Goal: Transaction & Acquisition: Purchase product/service

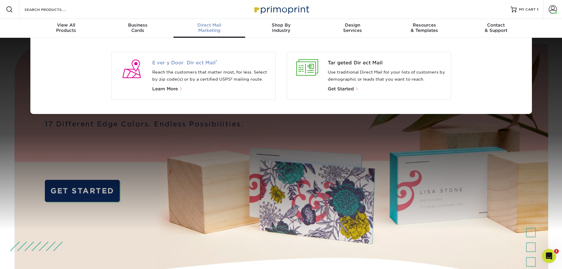
click at [203, 63] on span "Every Door Direct Mail ®" at bounding box center [211, 62] width 118 height 7
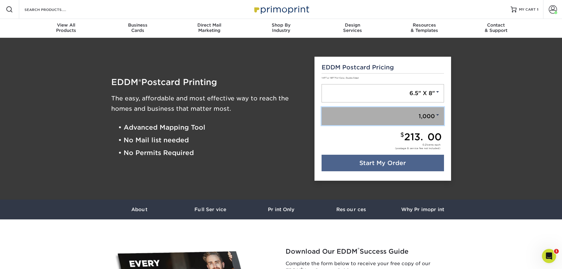
click at [429, 119] on link "1,000" at bounding box center [383, 116] width 122 height 18
click at [437, 114] on span at bounding box center [437, 114] width 5 height 5
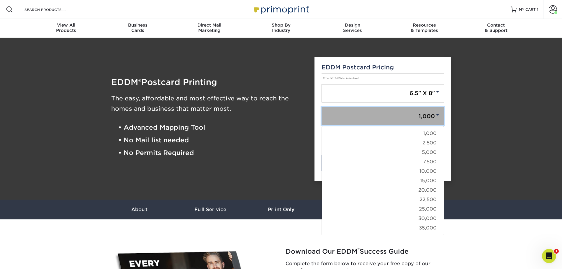
click at [437, 114] on span at bounding box center [437, 114] width 5 height 5
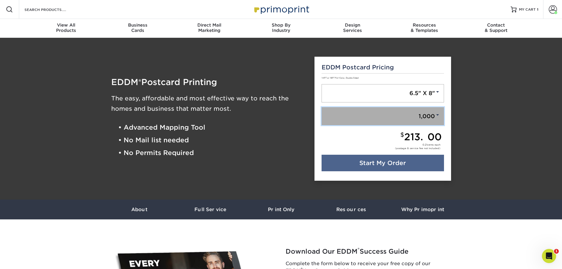
click at [439, 114] on span at bounding box center [437, 114] width 5 height 5
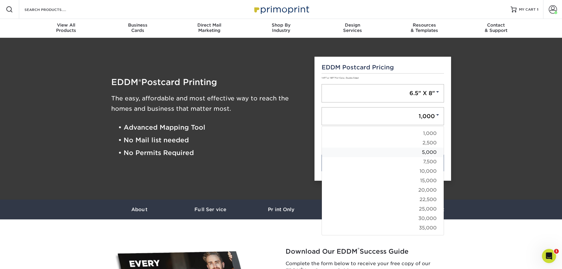
click at [432, 152] on link "5,000" at bounding box center [383, 152] width 122 height 9
click at [432, 152] on div "0.21 cents each (postage & service fee not included)" at bounding box center [382, 149] width 120 height 12
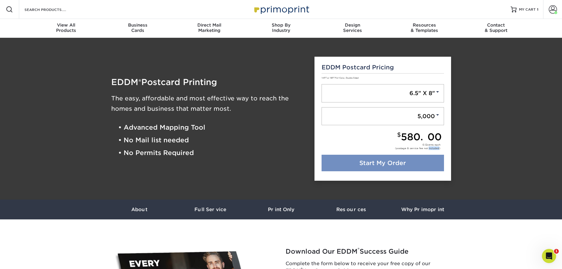
click at [399, 164] on link "Start My Order" at bounding box center [383, 163] width 122 height 17
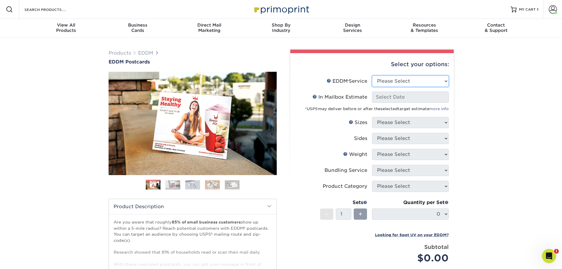
click at [402, 82] on select "Please Select Full Service Print Only" at bounding box center [410, 81] width 77 height 11
select select "full_service"
click at [372, 76] on select "Please Select Full Service Print Only" at bounding box center [410, 81] width 77 height 11
select select "-1"
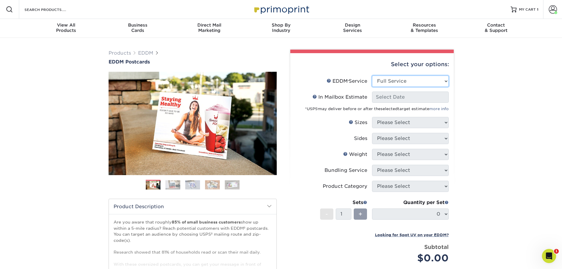
select select "-1"
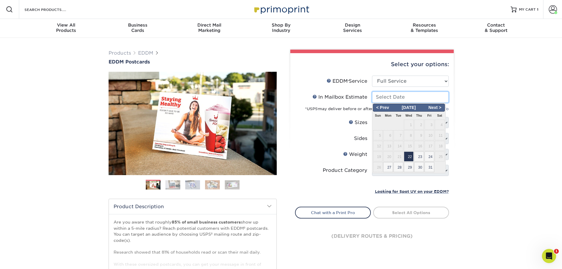
click at [403, 99] on input "In Mailbox Estimate Help In Mailbox Estimate" at bounding box center [410, 96] width 77 height 11
click at [419, 156] on span "23" at bounding box center [419, 156] width 10 height 10
type input "[DATE]"
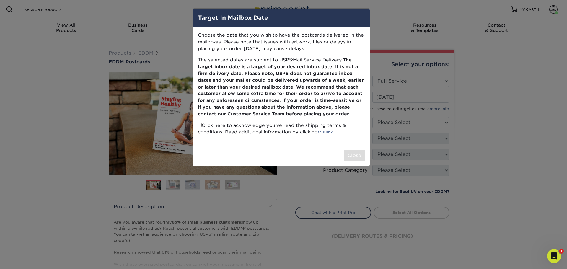
click at [200, 126] on input "checkbox" at bounding box center [200, 125] width 4 height 4
checkbox input "true"
click at [348, 153] on button "Close" at bounding box center [354, 155] width 21 height 11
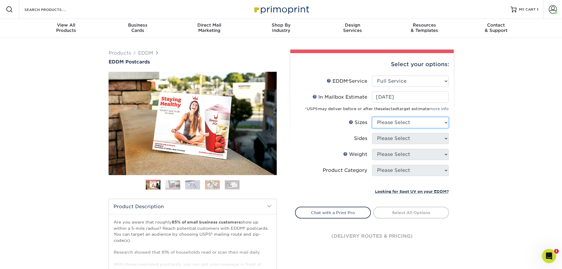
click at [396, 123] on select "Please Select 4.5" x 12" 6" x 12" 6.5" x 8" 6.5" x 9" 6.5" x 12" 7" x 8.5" 8" x…" at bounding box center [410, 122] width 77 height 11
select select "6.50x8.00"
click at [372, 117] on select "Please Select 4.5" x 12" 6" x 12" 6.5" x 8" 6.5" x 9" 6.5" x 12" 7" x 8.5" 8" x…" at bounding box center [410, 122] width 77 height 11
click at [387, 140] on select "Please Select Print Both Sides Print Front Only" at bounding box center [410, 138] width 77 height 11
select select "13abbda7-1d64-4f25-8bb2-c179b224825d"
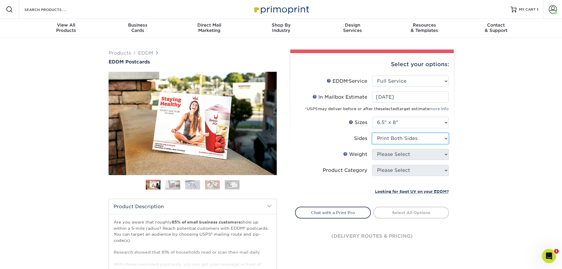
click at [372, 133] on select "Please Select Print Both Sides Print Front Only" at bounding box center [410, 138] width 77 height 11
click at [388, 152] on select "Please Select 16PT 14PT" at bounding box center [410, 154] width 77 height 11
select select "14PT"
click at [372, 149] on select "Please Select 16PT 14PT" at bounding box center [410, 154] width 77 height 11
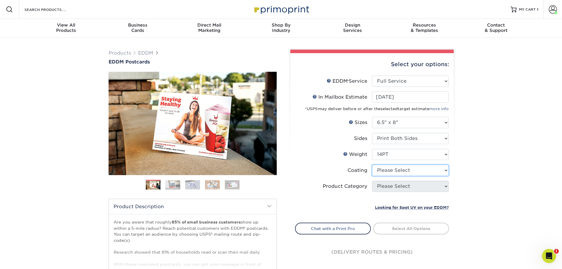
click at [392, 171] on select at bounding box center [410, 170] width 77 height 11
select select "1e8116af-acfc-44b1-83dc-8181aa338834"
click at [372, 165] on select at bounding box center [410, 170] width 77 height 11
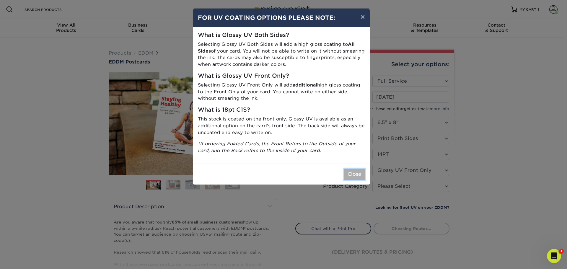
click at [358, 179] on button "Close" at bounding box center [354, 174] width 21 height 11
click at [358, 179] on li "Coating" at bounding box center [371, 173] width 153 height 16
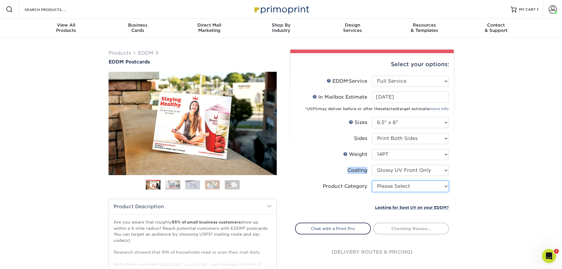
click at [398, 186] on select "Please Select Postcards" at bounding box center [410, 186] width 77 height 11
select select "9b7272e0-d6c8-4c3c-8e97-d3a1bcdab858"
click at [372, 181] on select "Please Select Postcards" at bounding box center [410, 186] width 77 height 11
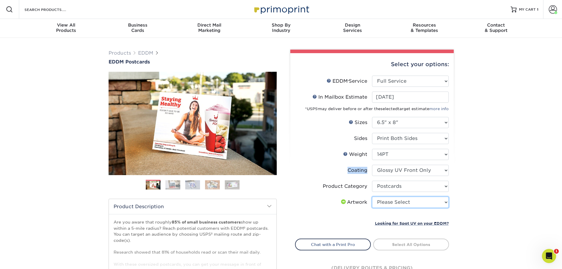
click at [410, 201] on select "Please Select I will upload files I need a design - $150" at bounding box center [410, 202] width 77 height 11
select select "upload"
click at [372, 197] on select "Please Select I will upload files I need a design - $150" at bounding box center [410, 202] width 77 height 11
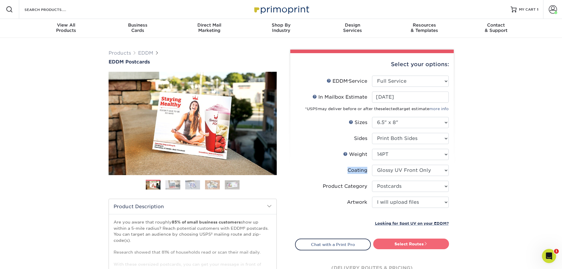
click at [409, 245] on link "Select Routes" at bounding box center [411, 243] width 76 height 11
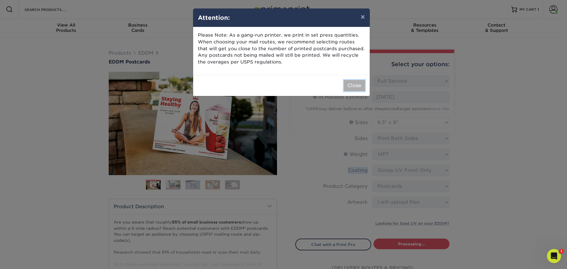
click at [359, 86] on button "Close" at bounding box center [354, 85] width 21 height 11
click at [359, 86] on form "EDDM Service Help EDDM ® Service Please Select Full Service Print Only < Prev" at bounding box center [372, 154] width 154 height 156
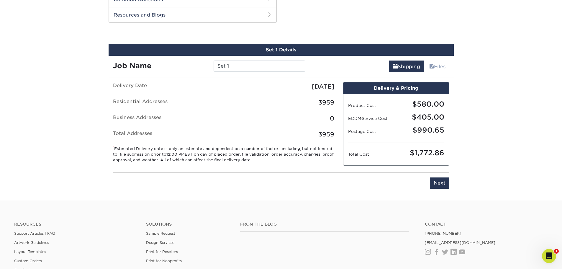
scroll to position [300, 0]
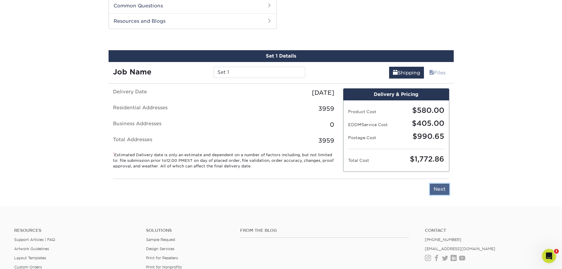
click at [442, 189] on input "Next" at bounding box center [439, 189] width 19 height 11
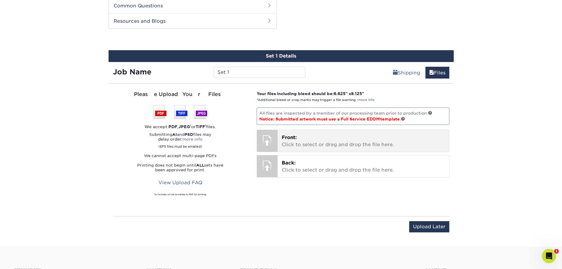
click at [341, 140] on p "Front: Click to select or drag and drop the file here." at bounding box center [363, 141] width 163 height 14
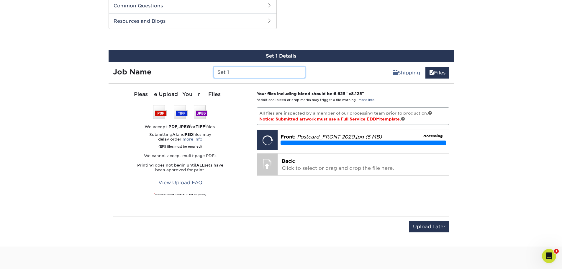
click at [252, 72] on input "Set 1" at bounding box center [260, 72] width 92 height 11
drag, startPoint x: 254, startPoint y: 71, endPoint x: 208, endPoint y: 64, distance: 46.4
click at [209, 68] on div "Job Name Set 1" at bounding box center [210, 72] width 202 height 11
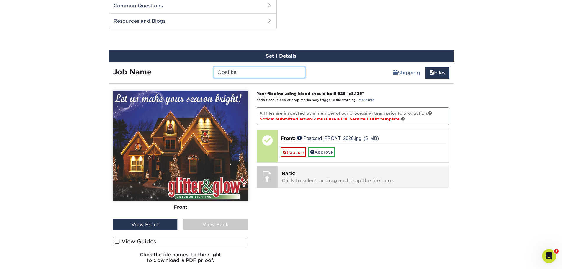
type input "Opelika"
click at [292, 179] on p "Back: Click to select or drag and drop the file here." at bounding box center [363, 177] width 163 height 14
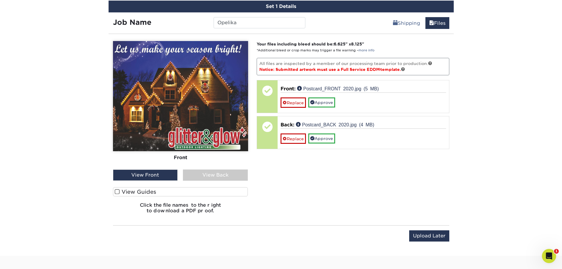
scroll to position [359, 0]
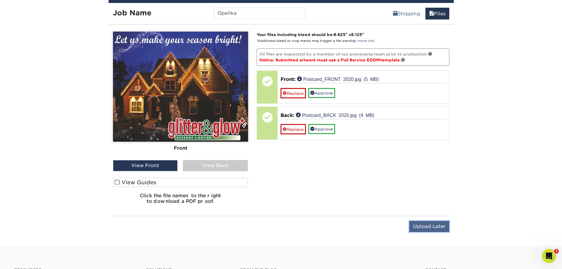
click at [434, 228] on input "Upload Later" at bounding box center [429, 226] width 40 height 11
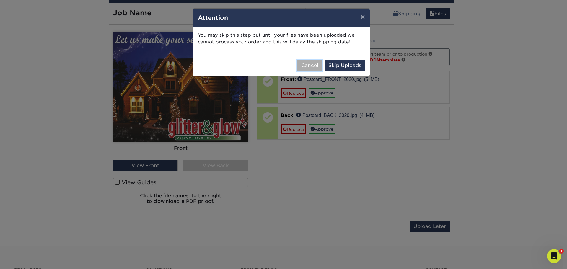
click at [319, 65] on button "Cancel" at bounding box center [309, 65] width 25 height 11
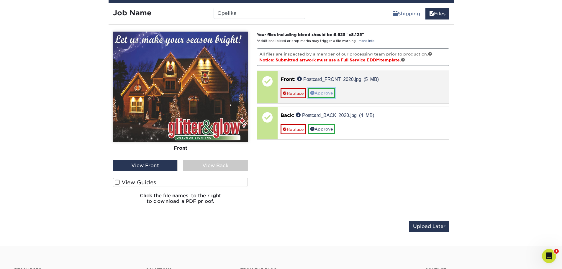
click at [326, 94] on link "Approve" at bounding box center [321, 93] width 27 height 10
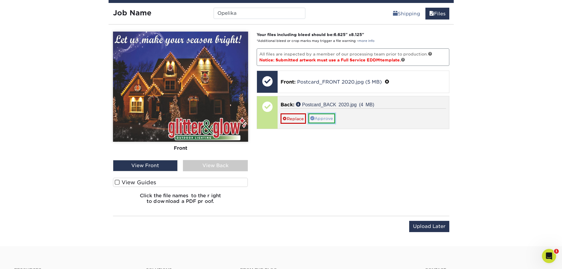
click at [325, 119] on link "Approve" at bounding box center [321, 118] width 27 height 10
click at [325, 119] on div "Your files including bleed should be: 6.625 " x 8.125 " *Additional bleed or cr…" at bounding box center [353, 120] width 202 height 177
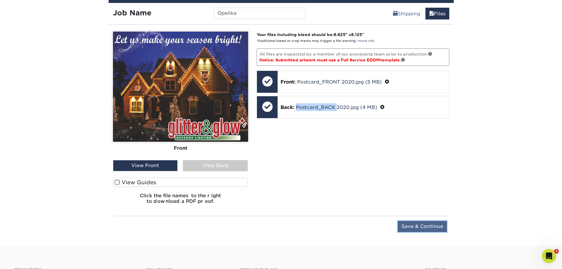
click at [414, 228] on input "Save & Continue" at bounding box center [422, 226] width 49 height 11
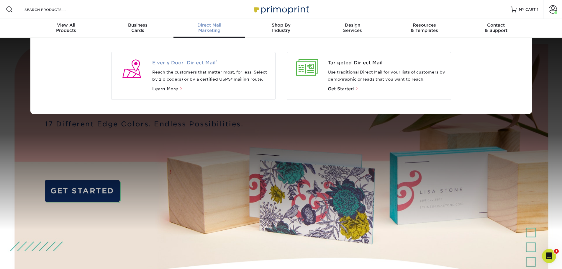
click at [208, 63] on span "Every Door Direct Mail ®" at bounding box center [211, 62] width 118 height 7
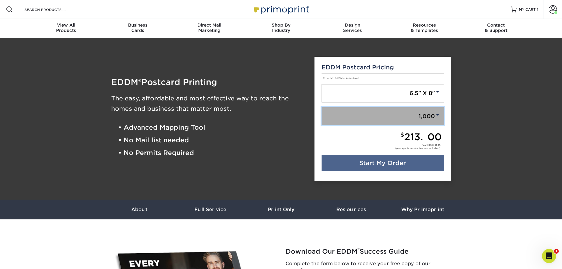
click at [437, 119] on link "1,000" at bounding box center [383, 116] width 122 height 18
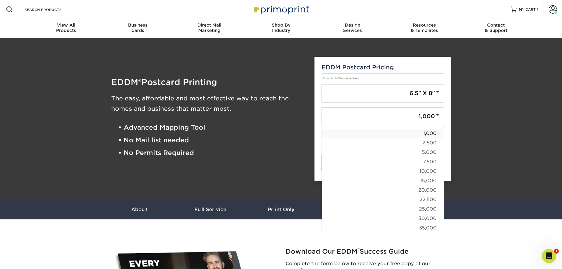
click at [424, 134] on link "1,000" at bounding box center [383, 133] width 122 height 9
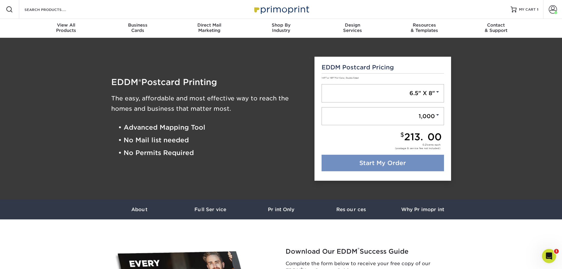
click at [387, 166] on link "Start My Order" at bounding box center [383, 163] width 122 height 17
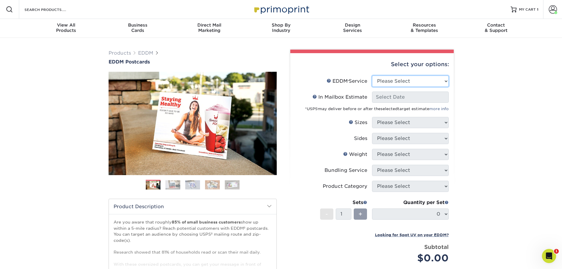
click at [398, 84] on select "Please Select Full Service Print Only" at bounding box center [410, 81] width 77 height 11
select select "full_service"
click at [372, 76] on select "Please Select Full Service Print Only" at bounding box center [410, 81] width 77 height 11
select select "-1"
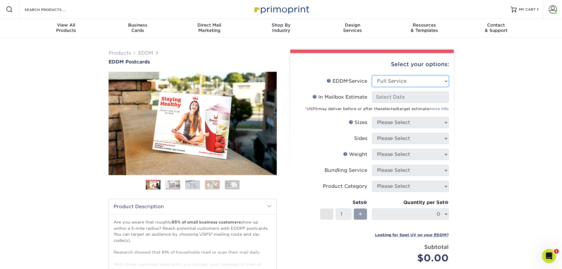
select select "-1"
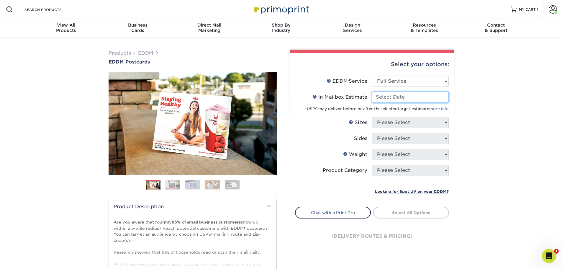
click at [398, 99] on input "In Mailbox Estimate Help In Mailbox Estimate" at bounding box center [410, 96] width 77 height 11
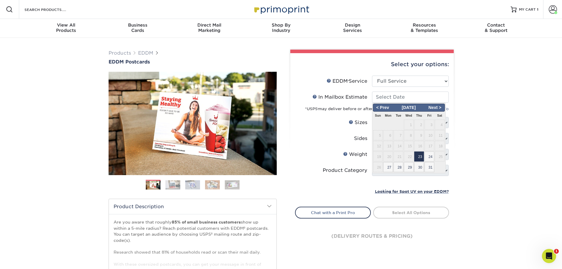
click at [420, 156] on span "23" at bounding box center [419, 156] width 10 height 10
type input "[DATE]"
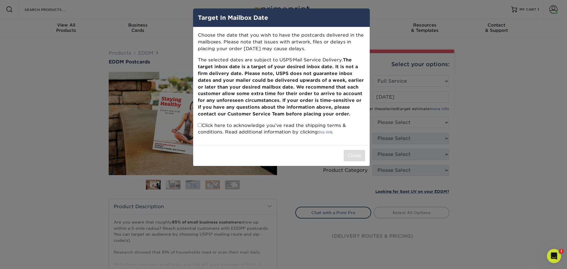
click at [202, 125] on p "Click here to acknowledge you’ve read the shipping terms & conditions. Read add…" at bounding box center [281, 129] width 167 height 14
click at [200, 125] on input "checkbox" at bounding box center [200, 125] width 4 height 4
checkbox input "true"
click at [353, 157] on button "Close" at bounding box center [354, 155] width 21 height 11
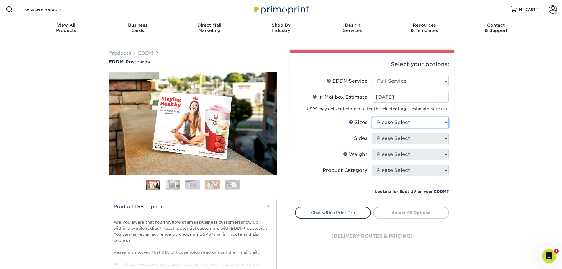
click at [393, 123] on select "Please Select 4.5" x 12" 6" x 12" 6.5" x 8" 6.5" x 9" 6.5" x 12" 7" x 8.5" 8" x…" at bounding box center [410, 122] width 77 height 11
select select "6.50x8.00"
click at [372, 117] on select "Please Select 4.5" x 12" 6" x 12" 6.5" x 8" 6.5" x 9" 6.5" x 12" 7" x 8.5" 8" x…" at bounding box center [410, 122] width 77 height 11
click at [393, 141] on select "Please Select Print Both Sides Print Front Only" at bounding box center [410, 138] width 77 height 11
select select "13abbda7-1d64-4f25-8bb2-c179b224825d"
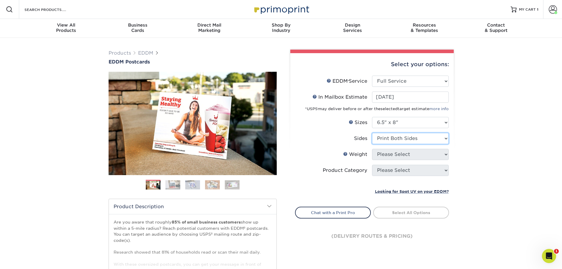
click at [372, 133] on select "Please Select Print Both Sides Print Front Only" at bounding box center [410, 138] width 77 height 11
click at [395, 155] on select "Please Select 16PT 14PT" at bounding box center [410, 154] width 77 height 11
select select "14PT"
click at [372, 149] on select "Please Select 16PT 14PT" at bounding box center [410, 154] width 77 height 11
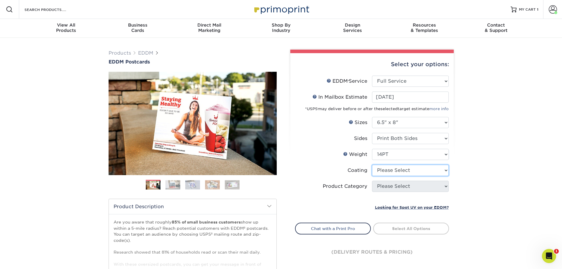
click at [393, 170] on select at bounding box center [410, 170] width 77 height 11
select select "1e8116af-acfc-44b1-83dc-8181aa338834"
click at [372, 165] on select at bounding box center [410, 170] width 77 height 11
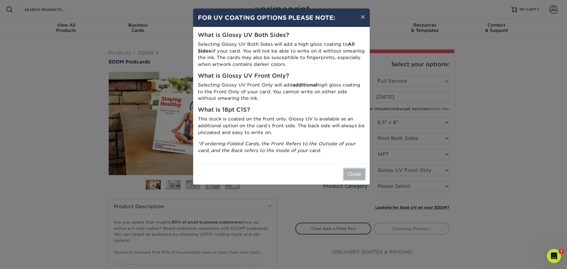
click at [352, 177] on button "Close" at bounding box center [354, 174] width 21 height 11
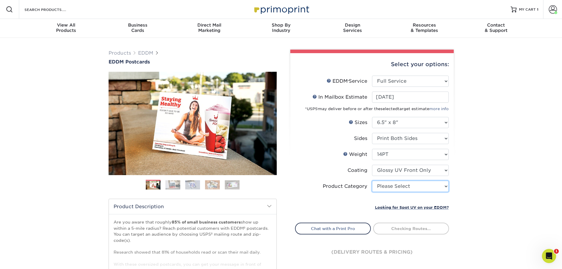
click at [390, 187] on select "Please Select Postcards" at bounding box center [410, 186] width 77 height 11
click at [412, 189] on select "Please Select Postcards" at bounding box center [410, 186] width 77 height 11
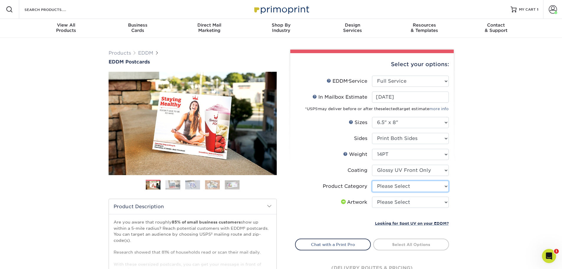
select select "9b7272e0-d6c8-4c3c-8e97-d3a1bcdab858"
click at [372, 181] on select "Please Select Postcards" at bounding box center [410, 186] width 77 height 11
click at [410, 205] on select "Please Select I will upload files I need a design - $150" at bounding box center [410, 202] width 77 height 11
click at [403, 206] on select "Please Select I will upload files I need a design - $150" at bounding box center [410, 202] width 77 height 11
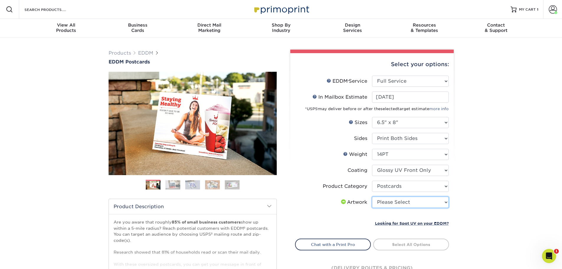
select select "upload"
click at [372, 197] on select "Please Select I will upload files I need a design - $150" at bounding box center [410, 202] width 77 height 11
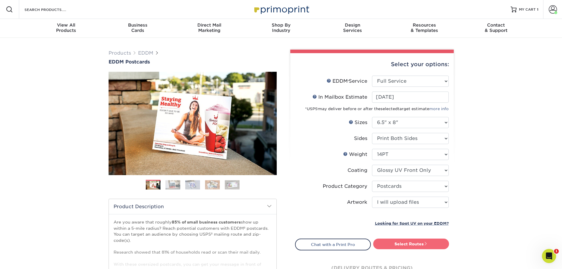
click at [401, 244] on link "Select Routes" at bounding box center [411, 243] width 76 height 11
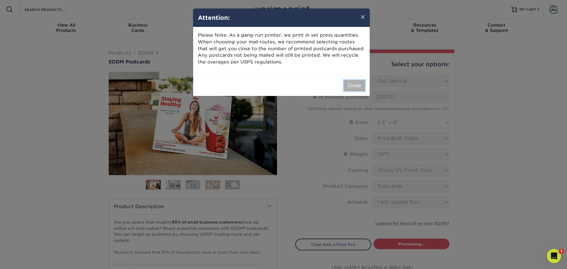
click at [350, 85] on button "Close" at bounding box center [354, 85] width 21 height 11
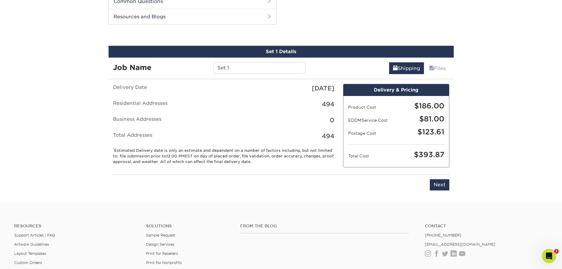
scroll to position [300, 0]
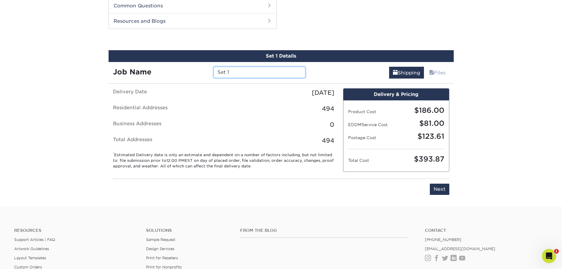
drag, startPoint x: 244, startPoint y: 71, endPoint x: 197, endPoint y: 71, distance: 47.5
click at [200, 73] on div "Job Name Set 1" at bounding box center [210, 72] width 202 height 11
type input "Bud Black/188"
click at [446, 190] on input "Next" at bounding box center [439, 189] width 19 height 11
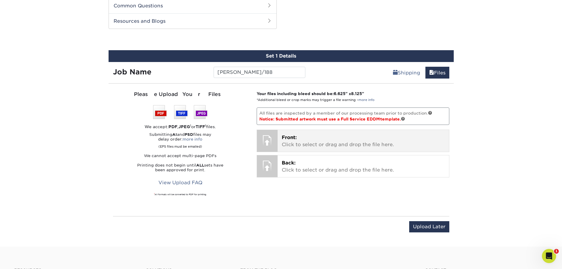
click at [331, 143] on p "Front: Click to select or drag and drop the file here." at bounding box center [363, 141] width 163 height 14
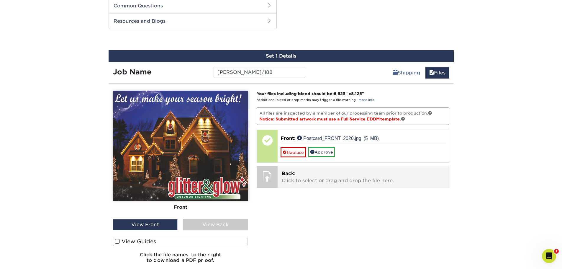
click at [315, 178] on p "Back: Click to select or drag and drop the file here." at bounding box center [363, 177] width 163 height 14
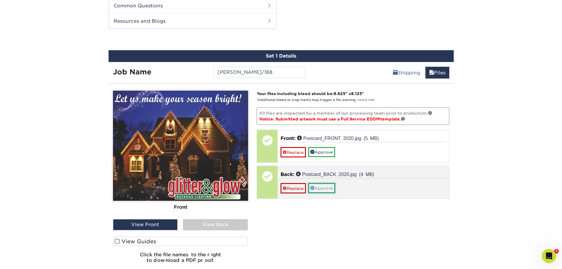
click at [317, 190] on link "Approve" at bounding box center [321, 188] width 27 height 10
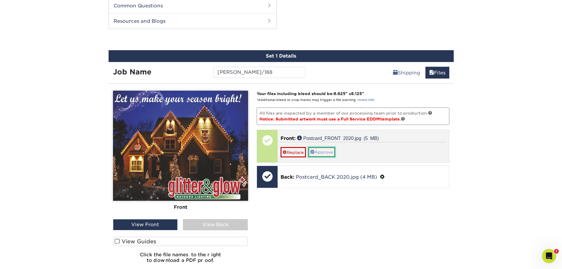
click at [321, 151] on link "Approve" at bounding box center [321, 152] width 27 height 10
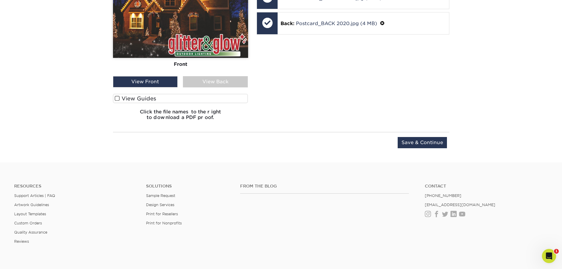
scroll to position [448, 0]
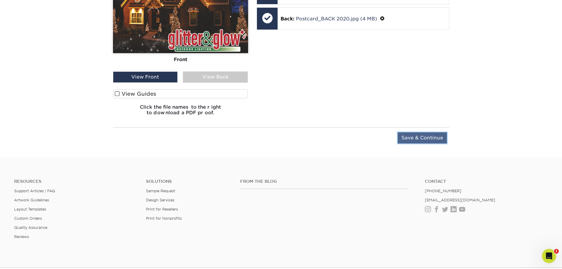
click at [405, 135] on input "Save & Continue" at bounding box center [422, 137] width 49 height 11
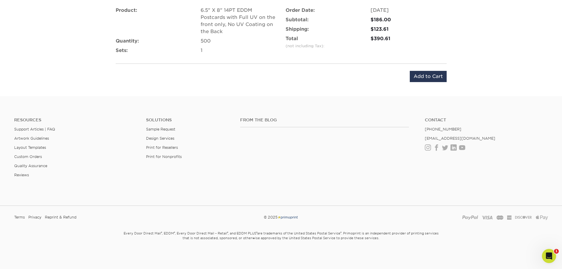
scroll to position [371, 0]
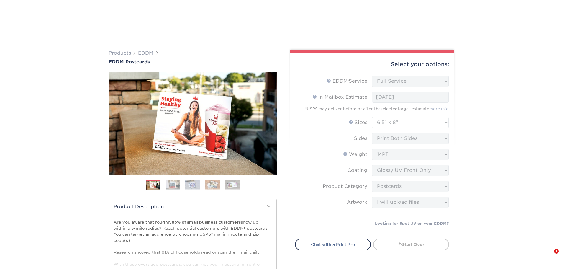
select select "full_service"
select select "6.50x8.00"
select select "9b7272e0-d6c8-4c3c-8e97-d3a1bcdab858"
select select "upload"
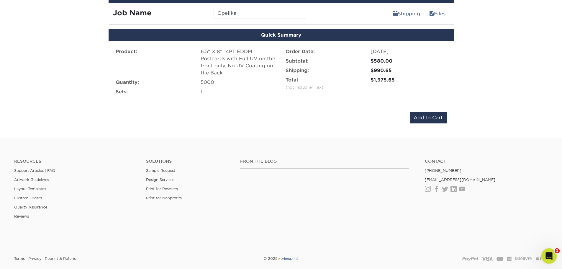
click at [550, 258] on icon "Open Intercom Messenger" at bounding box center [549, 255] width 10 height 10
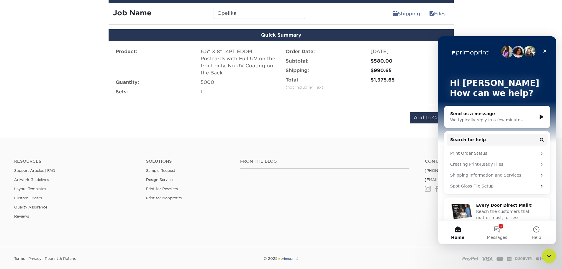
click at [518, 120] on div "We typically reply in a few minutes" at bounding box center [493, 120] width 86 height 6
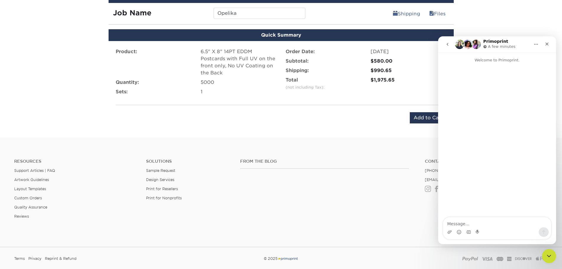
click at [486, 224] on textarea "Message…" at bounding box center [497, 222] width 108 height 10
type textarea "Hi! I'm looking to use the full service EDDM"
click at [514, 224] on textarea "Hi! I'm looking to use the full service EDDM" at bounding box center [497, 222] width 108 height 10
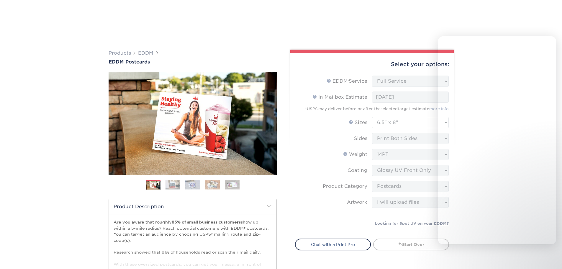
select select "full_service"
select select "6.50x8.00"
select select "9b7272e0-d6c8-4c3c-8e97-d3a1bcdab858"
select select "upload"
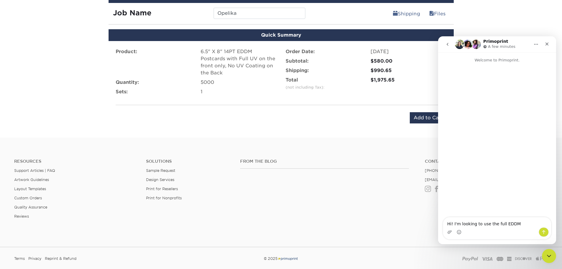
click at [515, 223] on textarea "Hi! I'm looking to use the full EDDM" at bounding box center [497, 222] width 108 height 10
drag, startPoint x: 505, startPoint y: 225, endPoint x: 504, endPoint y: 218, distance: 6.8
click at [504, 218] on textarea "Hi! I'm looking to use the full EDDM service that you offer, but I am wondering…" at bounding box center [497, 216] width 108 height 22
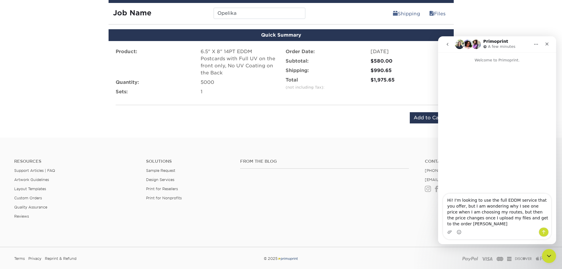
type textarea "Hi! I'm looking to use the full EDDM service that you offer, but I am wondering…"
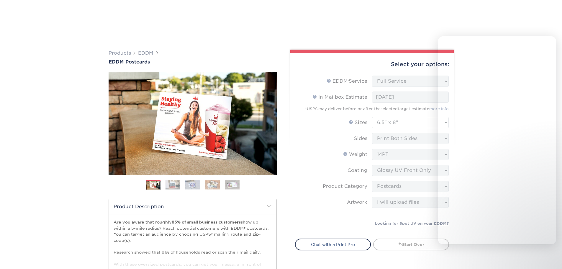
select select "full_service"
select select "6.50x8.00"
select select "9b7272e0-d6c8-4c3c-8e97-d3a1bcdab858"
select select "upload"
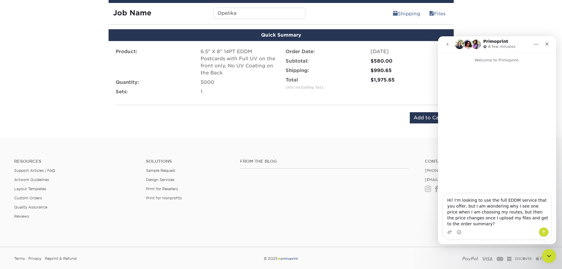
type textarea "Hi! I'm looking to use the full EDDM service that you offer, but I am wondering…"
click at [544, 233] on icon "Send a message…" at bounding box center [544, 232] width 5 height 5
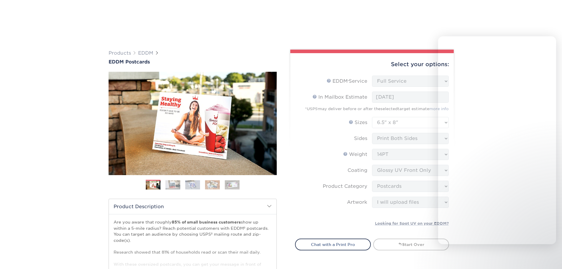
select select "full_service"
select select "6.50x8.00"
select select "9b7272e0-d6c8-4c3c-8e97-d3a1bcdab858"
select select "upload"
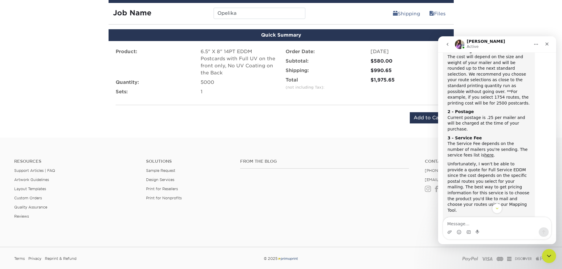
scroll to position [126, 0]
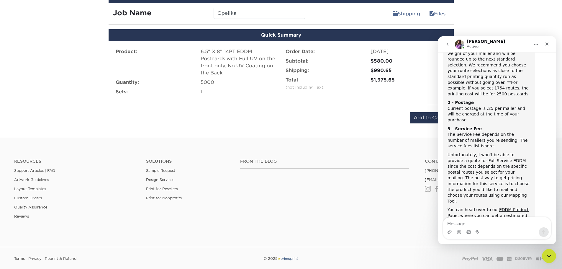
click at [466, 221] on textarea "Message…" at bounding box center [497, 222] width 108 height 10
type textarea "That's what I am doing - for example: I put in al"
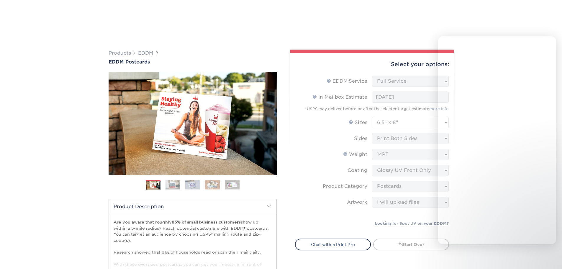
select select "full_service"
select select "6.50x8.00"
select select "9b7272e0-d6c8-4c3c-8e97-d3a1bcdab858"
select select "upload"
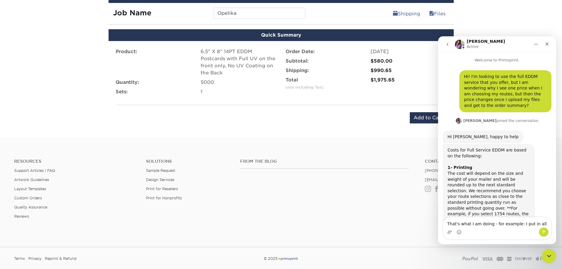
scroll to position [126, 0]
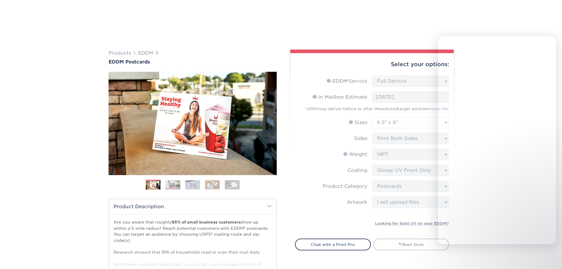
select select "full_service"
select select "6.50x8.00"
select select "9b7272e0-d6c8-4c3c-8e97-d3a1bcdab858"
select select "upload"
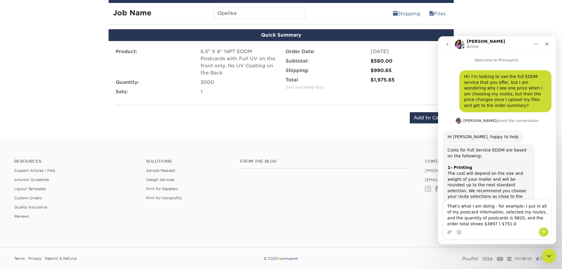
scroll to position [126, 0]
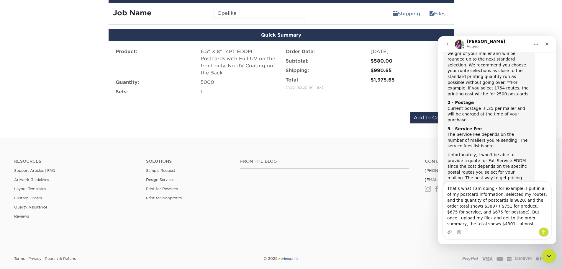
type textarea "That's what I am doing - for example: I put in all of my postcard information, …"
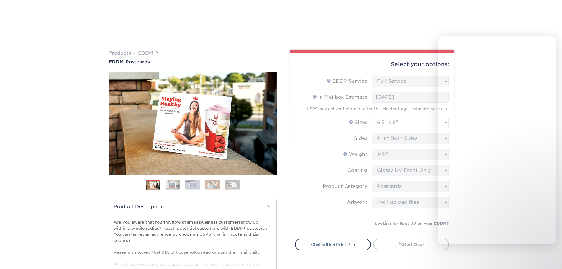
select select "full_service"
select select "6.50x8.00"
select select "9b7272e0-d6c8-4c3c-8e97-d3a1bcdab858"
select select "upload"
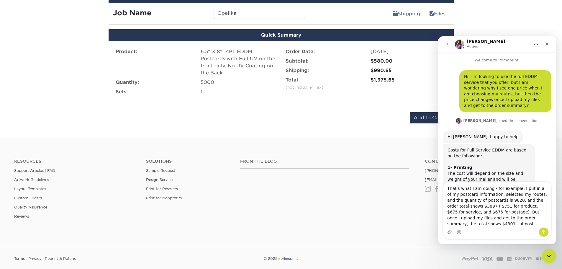
scroll to position [126, 0]
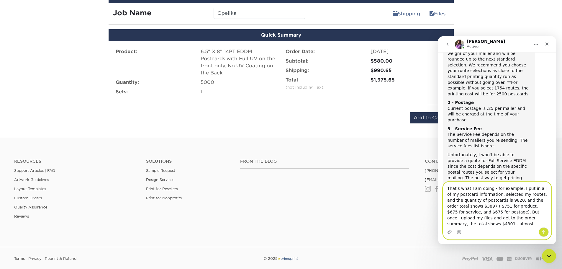
click at [535, 225] on textarea "That's what I am doing - for example: I put in all of my postcard information, …" at bounding box center [497, 204] width 108 height 45
drag, startPoint x: 535, startPoint y: 225, endPoint x: 522, endPoint y: 225, distance: 13.0
click at [522, 225] on textarea "That's what I am doing - for example: I put in all of my postcard information, …" at bounding box center [497, 204] width 108 height 45
type textarea "That's what I am doing - for example: I put in all of my postcard information, …"
click at [544, 229] on button "Send a message…" at bounding box center [544, 231] width 10 height 9
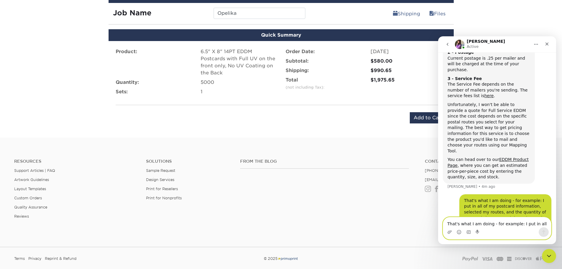
scroll to position [184, 0]
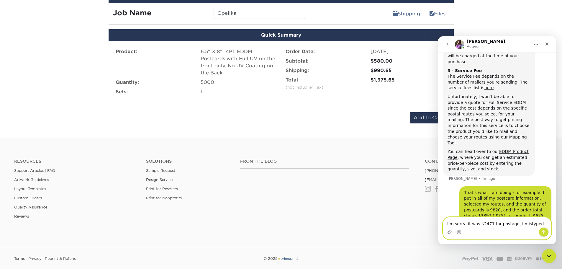
type textarea "I'm sorry, it was $2471 for postage, I mistyped."
click at [539, 233] on button "Send a message…" at bounding box center [544, 231] width 10 height 9
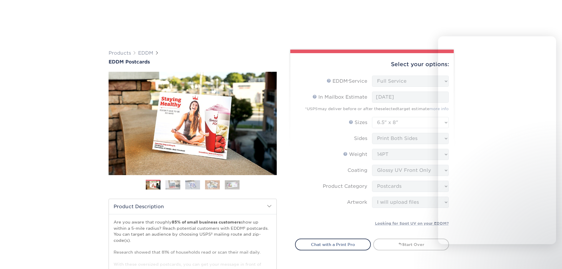
select select "full_service"
select select "6.50x8.00"
select select "9b7272e0-d6c8-4c3c-8e97-d3a1bcdab858"
select select "upload"
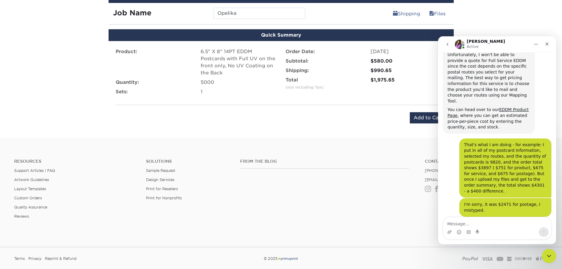
scroll to position [226, 0]
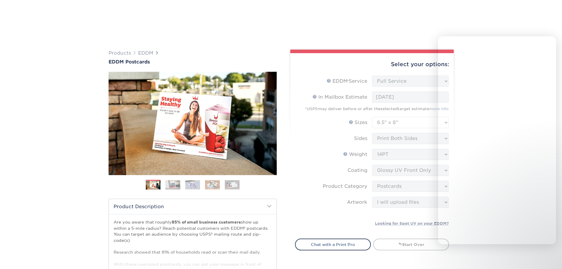
select select "full_service"
select select "6.50x8.00"
select select "9b7272e0-d6c8-4c3c-8e97-d3a1bcdab858"
select select "upload"
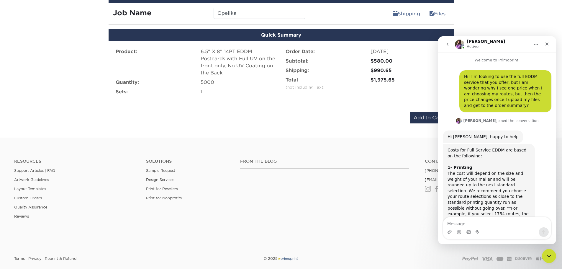
scroll to position [226, 0]
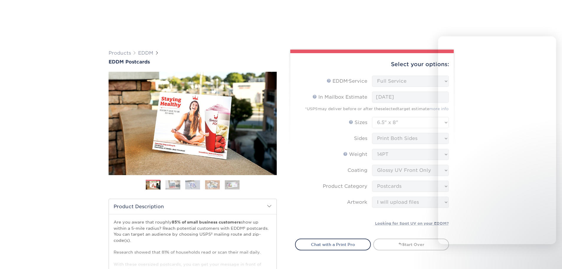
select select "full_service"
select select "6.50x8.00"
select select "9b7272e0-d6c8-4c3c-8e97-d3a1bcdab858"
select select "upload"
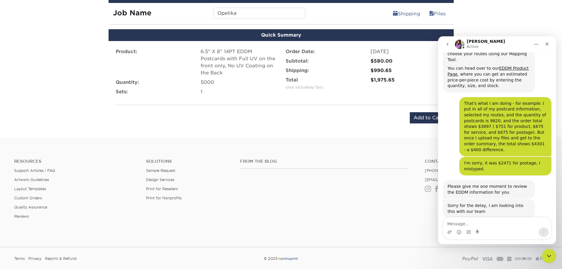
scroll to position [268, 0]
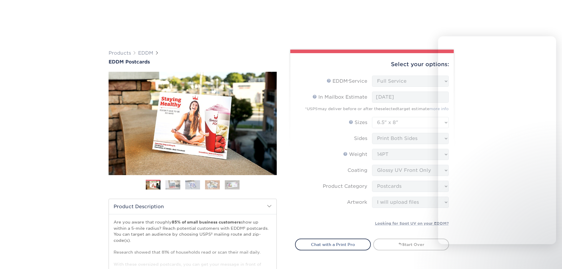
select select "full_service"
select select "6.50x8.00"
select select "9b7272e0-d6c8-4c3c-8e97-d3a1bcdab858"
select select "upload"
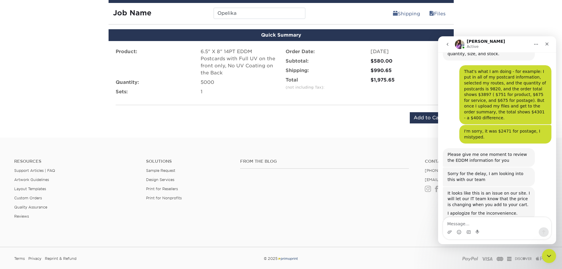
scroll to position [299, 0]
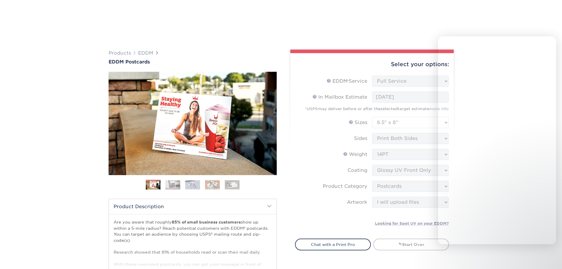
select select "full_service"
select select "6.50x8.00"
select select "9b7272e0-d6c8-4c3c-8e97-d3a1bcdab858"
select select "upload"
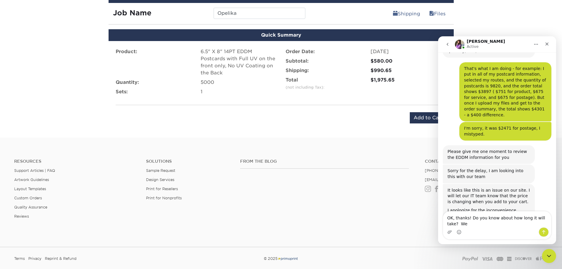
scroll to position [305, 0]
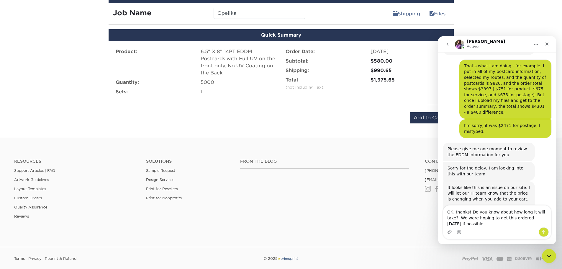
type textarea "OK, thanks! Do you know about how long it will take? We were hoping to get this…"
click at [546, 231] on button "Send a message…" at bounding box center [544, 231] width 10 height 9
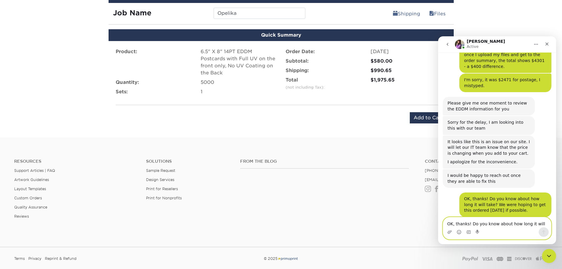
scroll to position [351, 0]
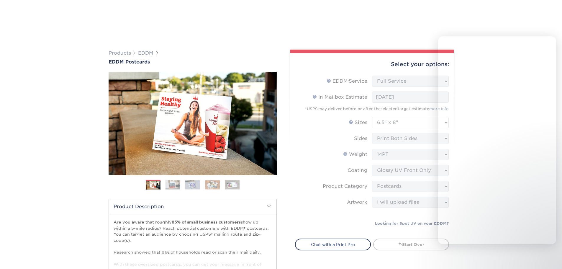
select select "full_service"
select select "6.50x8.00"
select select "9b7272e0-d6c8-4c3c-8e97-d3a1bcdab858"
select select "upload"
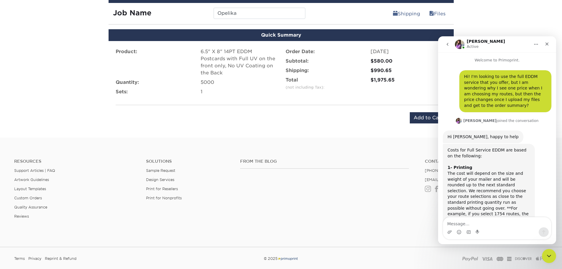
scroll to position [351, 0]
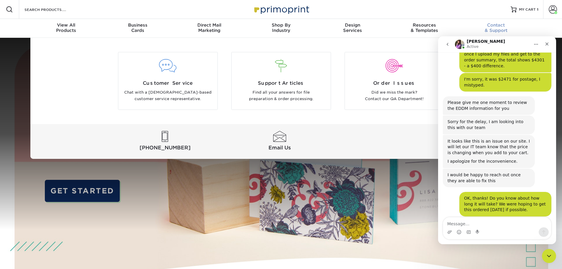
scroll to position [351, 0]
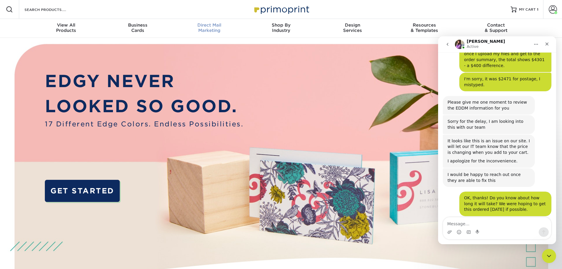
click at [205, 29] on div "Direct Mail Marketing" at bounding box center [210, 27] width 72 height 11
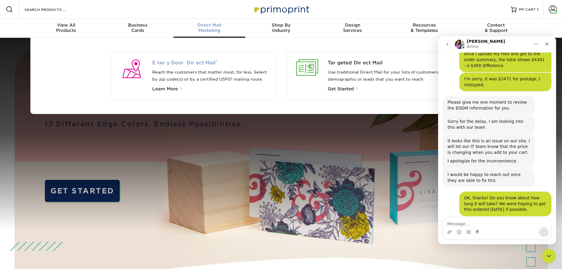
click at [187, 63] on span "Every Door Direct Mail ®" at bounding box center [211, 62] width 118 height 7
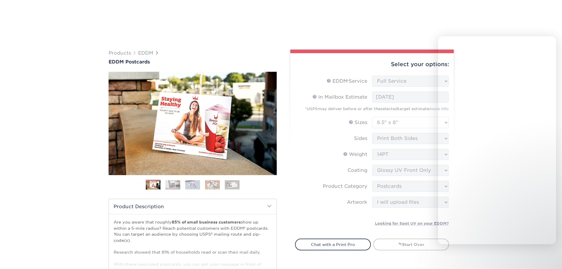
select select "full_service"
select select "6.50x8.00"
select select "9b7272e0-d6c8-4c3c-8e97-d3a1bcdab858"
select select "upload"
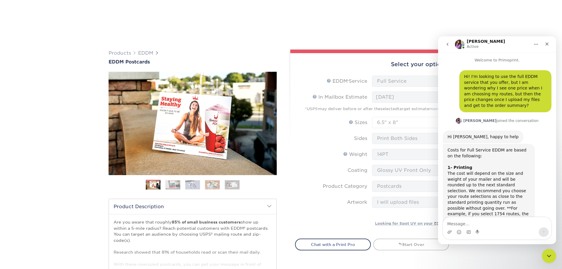
scroll to position [359, 0]
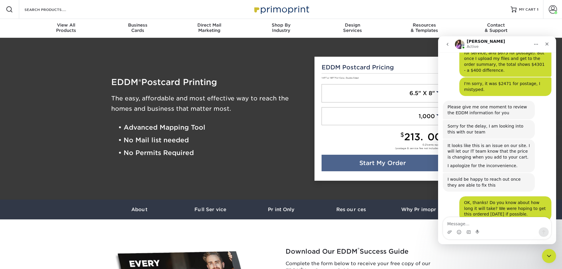
scroll to position [351, 0]
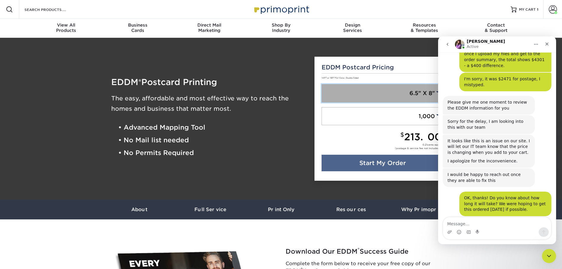
click at [361, 97] on link "6.5" X 8"" at bounding box center [383, 93] width 122 height 18
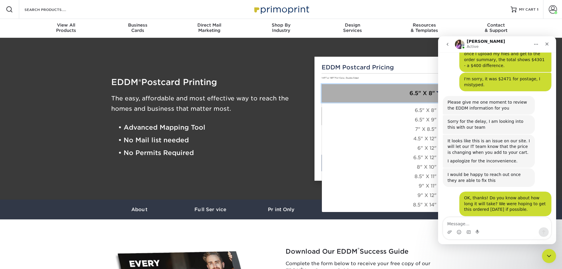
click at [361, 97] on link "6.5" X 8"" at bounding box center [383, 93] width 122 height 18
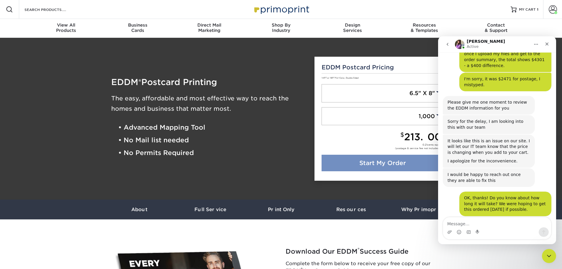
click at [397, 160] on link "Start My Order" at bounding box center [383, 163] width 122 height 17
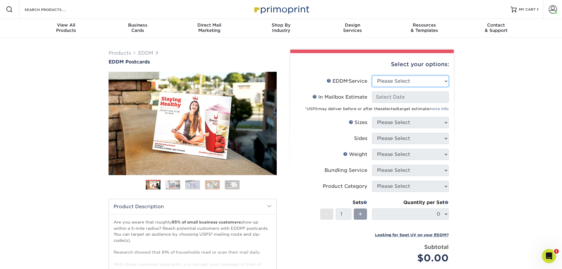
click at [407, 82] on select "Please Select Full Service Print Only" at bounding box center [410, 81] width 77 height 11
select select "full_service"
click at [372, 76] on select "Please Select Full Service Print Only" at bounding box center [410, 81] width 77 height 11
select select "-1"
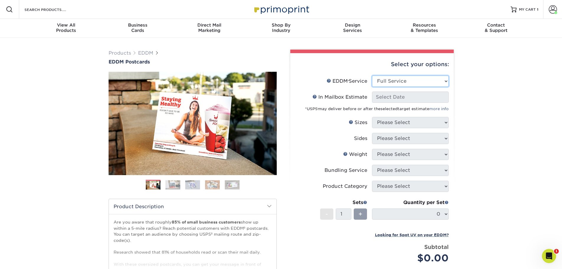
select select "-1"
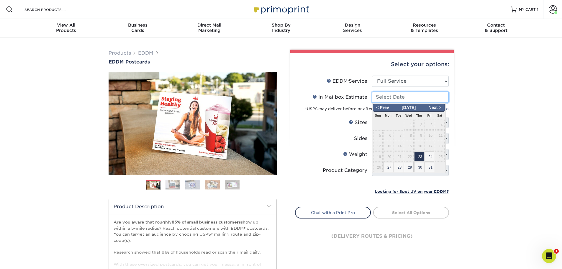
click at [401, 102] on input "In Mailbox Estimate Help In Mailbox Estimate" at bounding box center [410, 96] width 77 height 11
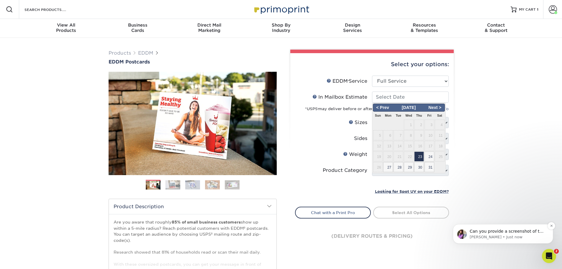
click at [502, 236] on p "Erica • Just now" at bounding box center [508, 236] width 76 height 5
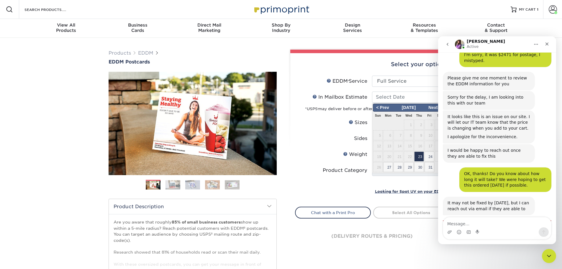
scroll to position [380, 0]
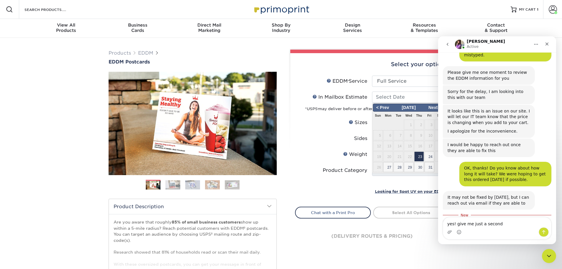
type textarea "yes! give me just a second."
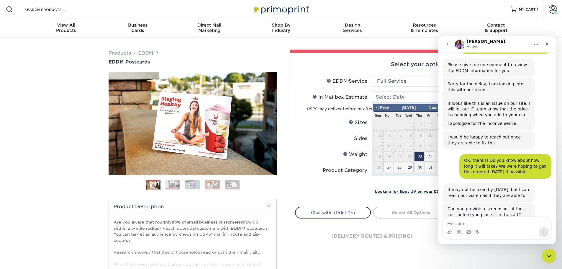
click at [375, 39] on div "Products EDDM EDDM Postcards Previous Next" at bounding box center [281, 195] width 562 height 315
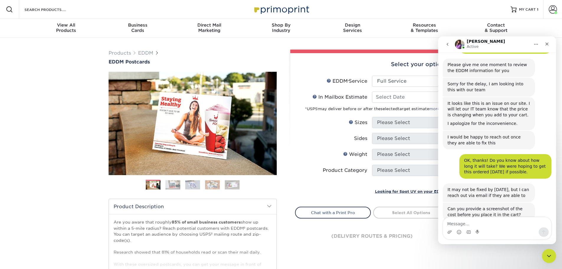
click at [533, 48] on button "Home" at bounding box center [536, 44] width 11 height 11
click at [534, 43] on button "Home" at bounding box center [536, 44] width 11 height 11
click at [393, 40] on div "Products EDDM EDDM Postcards Previous Next" at bounding box center [281, 195] width 562 height 315
click at [394, 83] on select "Please Select Full Service Print Only" at bounding box center [410, 81] width 77 height 11
click at [372, 76] on select "Please Select Full Service Print Only" at bounding box center [410, 81] width 77 height 11
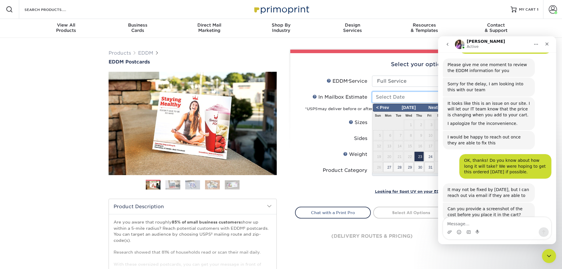
click at [400, 102] on input "In Mailbox Estimate Help In Mailbox Estimate" at bounding box center [410, 96] width 77 height 11
click at [419, 157] on span "23" at bounding box center [419, 156] width 10 height 10
type input "[DATE]"
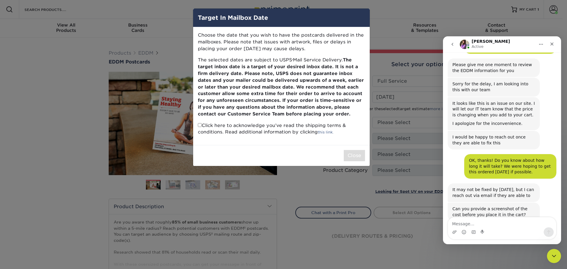
click at [200, 126] on input "checkbox" at bounding box center [200, 125] width 4 height 4
checkbox input "true"
click at [355, 159] on button "Close" at bounding box center [354, 155] width 21 height 11
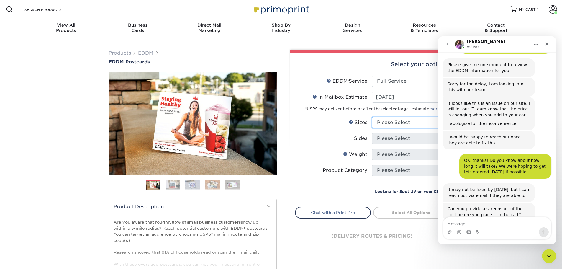
click at [384, 122] on select "Please Select 4.5" x 12" 6" x 12" 6.5" x 8" 6.5" x 9" 6.5" x 12" 7" x 8.5" 8" x…" at bounding box center [410, 122] width 77 height 11
select select "6.50x8.00"
click at [372, 117] on select "Please Select 4.5" x 12" 6" x 12" 6.5" x 8" 6.5" x 9" 6.5" x 12" 7" x 8.5" 8" x…" at bounding box center [410, 122] width 77 height 11
click at [388, 139] on select "Please Select Print Both Sides Print Front Only" at bounding box center [410, 138] width 77 height 11
select select "13abbda7-1d64-4f25-8bb2-c179b224825d"
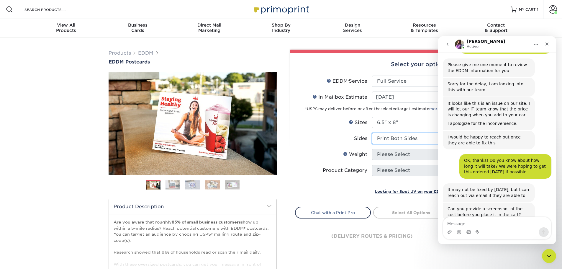
click at [372, 133] on select "Please Select Print Both Sides Print Front Only" at bounding box center [410, 138] width 77 height 11
click at [403, 154] on select "Please Select 16PT 14PT" at bounding box center [410, 154] width 77 height 11
select select "14PT"
click at [372, 149] on select "Please Select 16PT 14PT" at bounding box center [410, 154] width 77 height 11
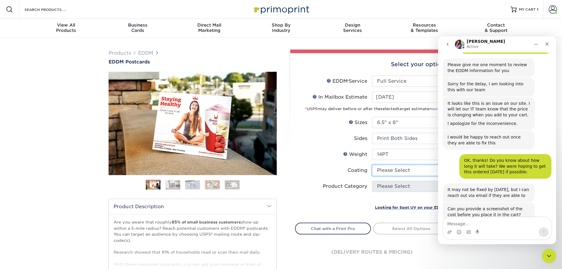
click at [393, 172] on select at bounding box center [410, 170] width 77 height 11
select select "1e8116af-acfc-44b1-83dc-8181aa338834"
click at [372, 165] on select at bounding box center [410, 170] width 77 height 11
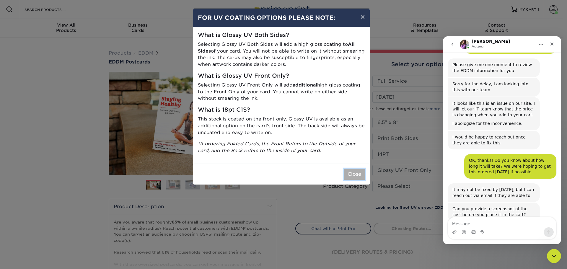
click at [350, 172] on button "Close" at bounding box center [354, 174] width 21 height 11
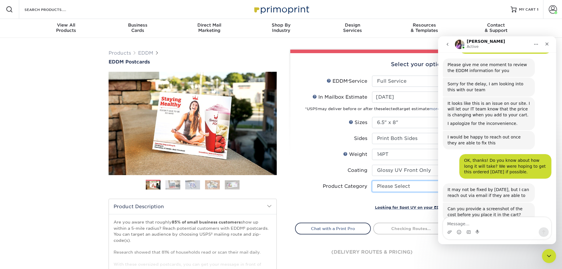
click at [406, 187] on select "Please Select Postcards" at bounding box center [410, 186] width 77 height 11
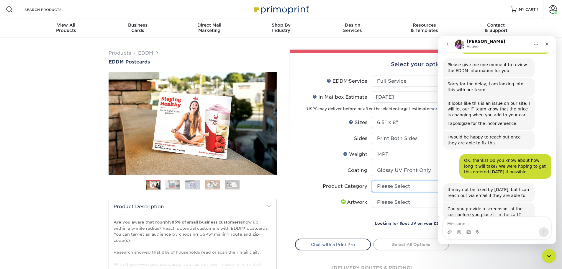
select select "9b7272e0-d6c8-4c3c-8e97-d3a1bcdab858"
click at [372, 181] on select "Please Select Postcards" at bounding box center [410, 186] width 77 height 11
click at [392, 202] on select "Please Select I will upload files I need a design - $150" at bounding box center [410, 202] width 77 height 11
select select "upload"
click at [372, 197] on select "Please Select I will upload files I need a design - $150" at bounding box center [410, 202] width 77 height 11
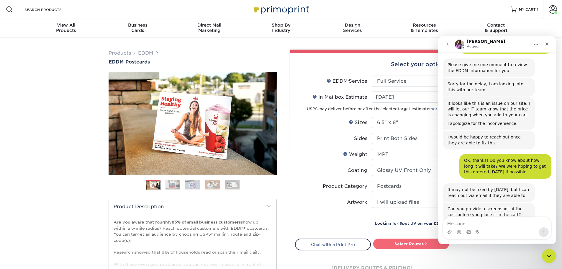
click at [410, 245] on link "Select Routes" at bounding box center [411, 243] width 76 height 11
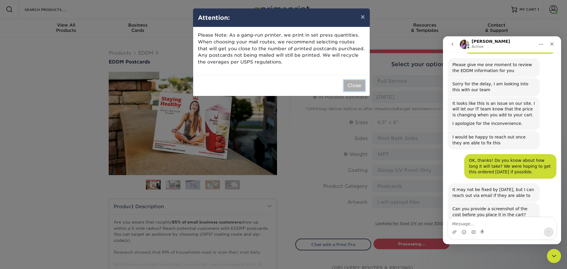
click at [351, 89] on button "Close" at bounding box center [354, 85] width 21 height 11
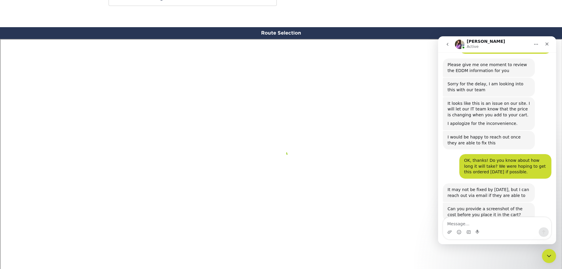
scroll to position [344, 0]
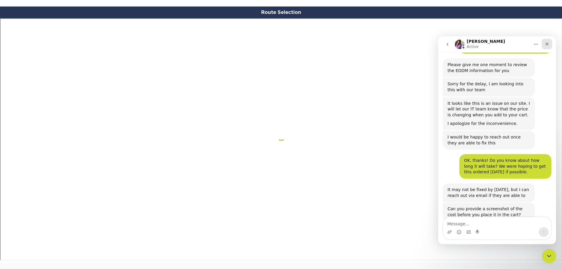
click at [550, 44] on div "Close" at bounding box center [547, 44] width 11 height 11
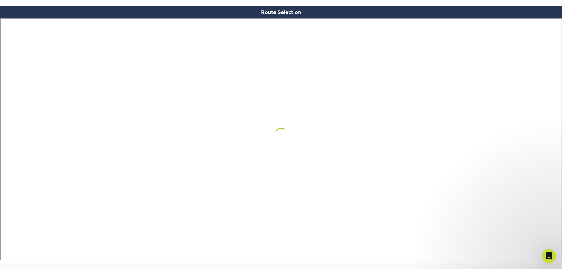
scroll to position [388, 0]
click at [549, 259] on icon "Open Intercom Messenger" at bounding box center [549, 255] width 10 height 10
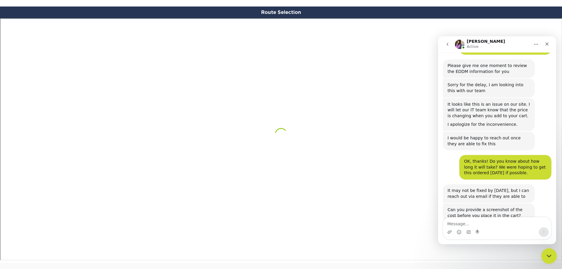
click at [549, 258] on icon "Close Intercom Messenger" at bounding box center [548, 254] width 7 height 7
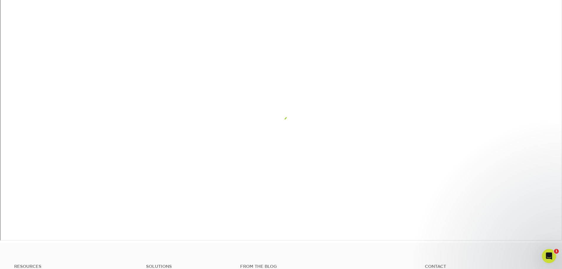
scroll to position [374, 0]
click at [548, 254] on icon "Open Intercom Messenger" at bounding box center [549, 255] width 10 height 10
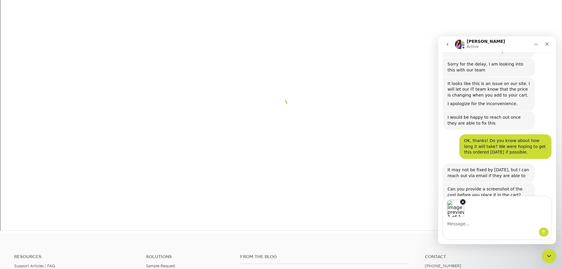
scroll to position [409, 0]
click at [544, 233] on icon "Send a message…" at bounding box center [544, 232] width 5 height 5
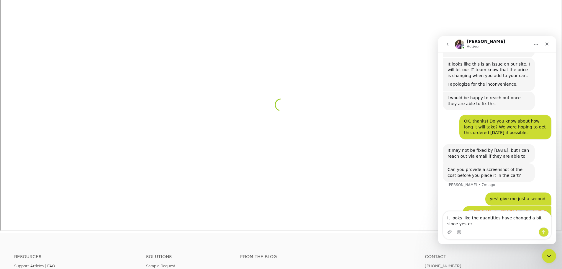
scroll to position [434, 0]
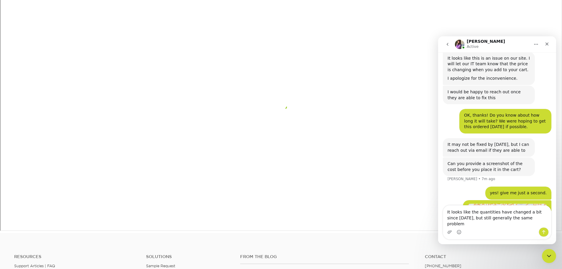
type textarea "It looks like the quantities have changed a bit since yesterday, but still gene…"
click at [543, 230] on icon "Send a message…" at bounding box center [544, 232] width 5 height 5
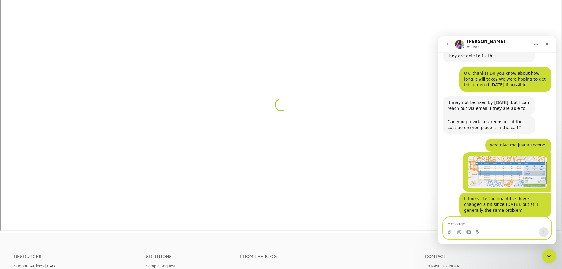
scroll to position [476, 0]
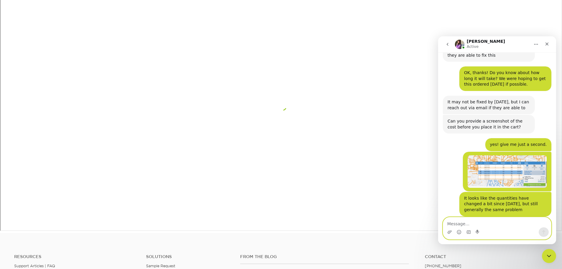
click at [503, 221] on textarea "Message…" at bounding box center [497, 222] width 108 height 10
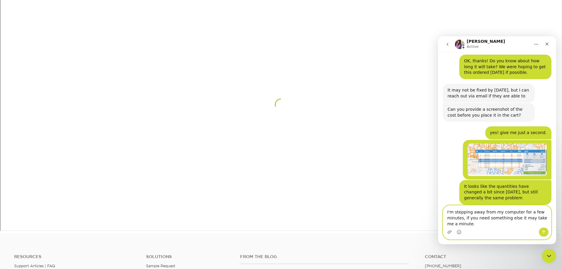
scroll to position [511, 0]
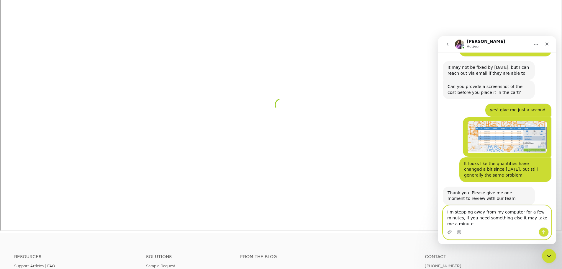
type textarea "I'm stepping away from my computer for a few minutes, if you need something els…"
click at [543, 233] on icon "Send a message…" at bounding box center [544, 232] width 5 height 5
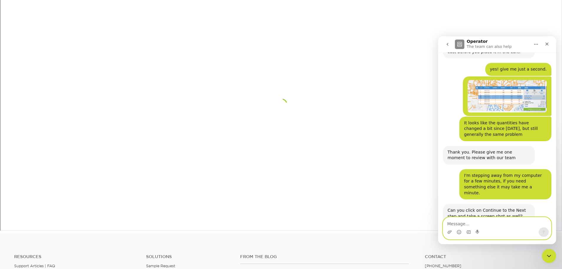
scroll to position [589, 0]
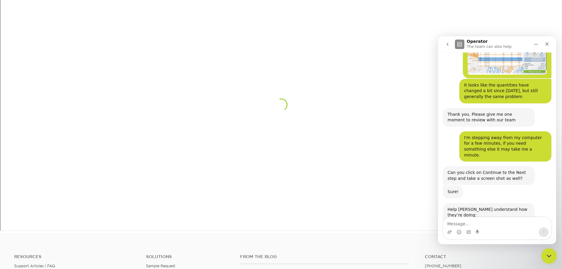
click at [546, 255] on icon "Close Intercom Messenger" at bounding box center [548, 254] width 7 height 7
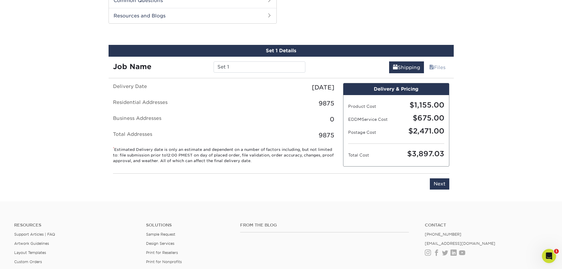
scroll to position [300, 0]
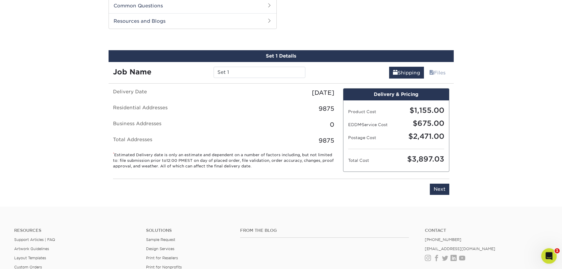
click at [549, 257] on icon "Open Intercom Messenger" at bounding box center [549, 255] width 10 height 10
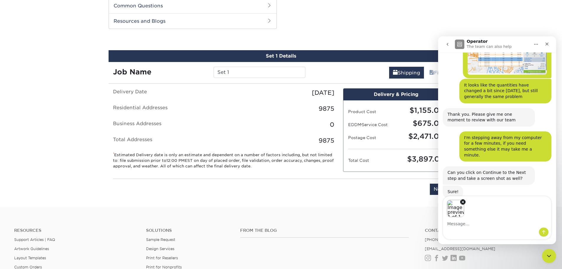
scroll to position [610, 0]
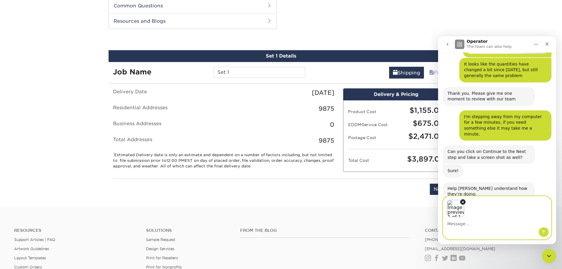
click at [543, 233] on icon "Send a message…" at bounding box center [544, 232] width 5 height 5
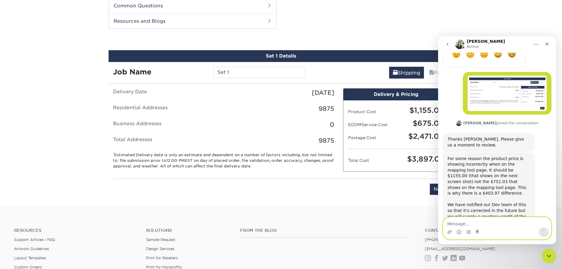
scroll to position [780, 0]
type textarea "ok, thank you!"
click at [545, 232] on icon "Send a message…" at bounding box center [544, 232] width 5 height 5
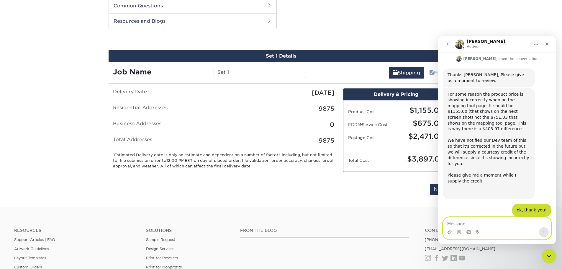
scroll to position [844, 0]
type textarea "great, thanks for your help!"
click at [545, 233] on icon "Send a message…" at bounding box center [544, 232] width 5 height 5
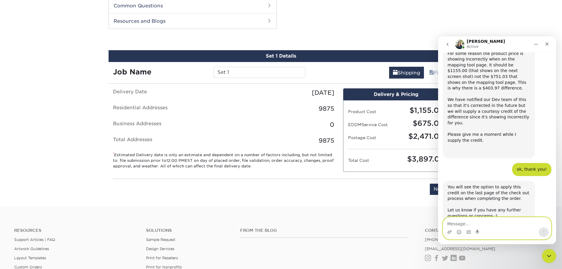
scroll to position [897, 0]
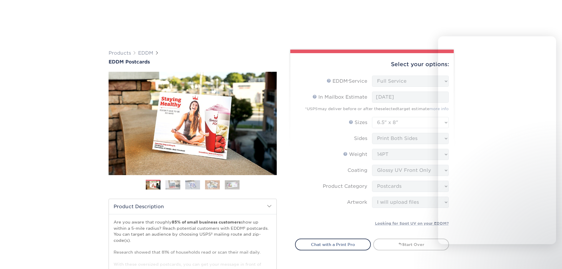
select select "full_service"
select select "6.50x8.00"
select select "9b7272e0-d6c8-4c3c-8e97-d3a1bcdab858"
select select "upload"
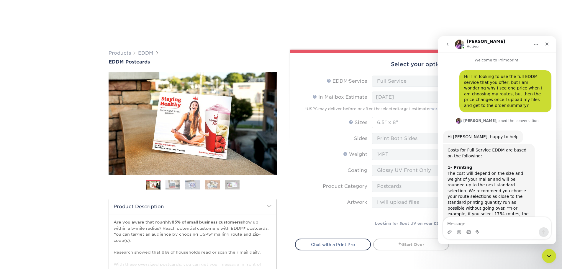
scroll to position [359, 0]
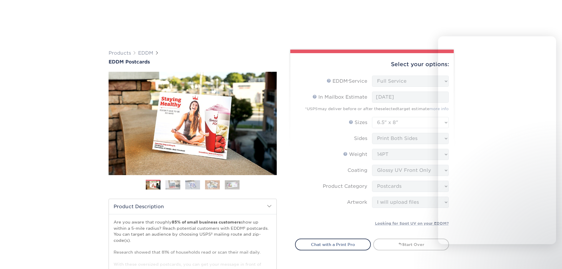
select select "full_service"
select select "6.50x8.00"
select select "9b7272e0-d6c8-4c3c-8e97-d3a1bcdab858"
select select "upload"
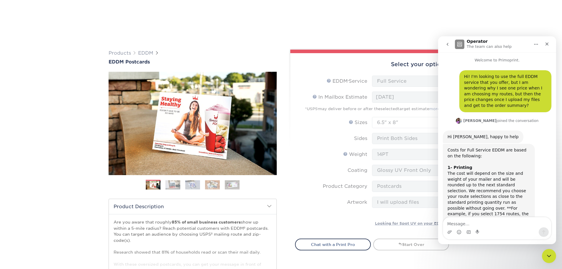
scroll to position [359, 0]
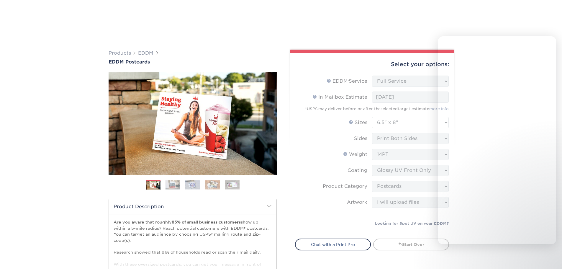
select select "full_service"
select select "6.50x8.00"
select select "9b7272e0-d6c8-4c3c-8e97-d3a1bcdab858"
select select "upload"
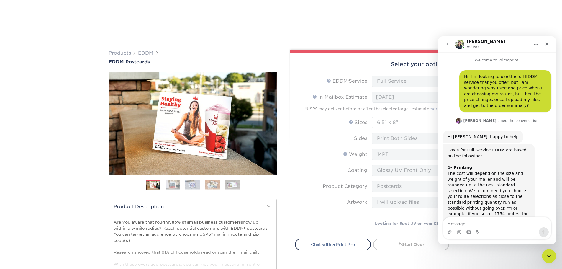
scroll to position [359, 0]
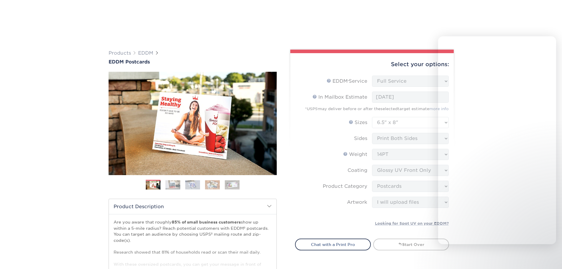
select select "full_service"
select select "6.50x8.00"
select select "9b7272e0-d6c8-4c3c-8e97-d3a1bcdab858"
select select "upload"
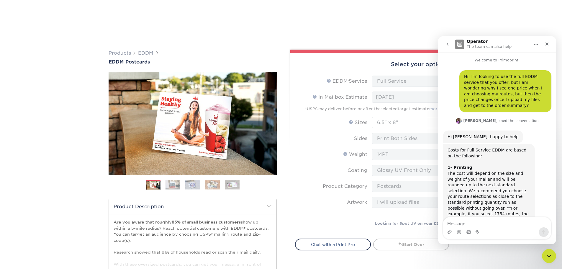
scroll to position [359, 0]
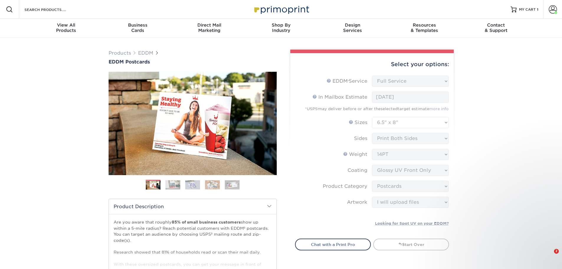
select select "full_service"
select select "6.50x8.00"
select select "9b7272e0-d6c8-4c3c-8e97-d3a1bcdab858"
select select "upload"
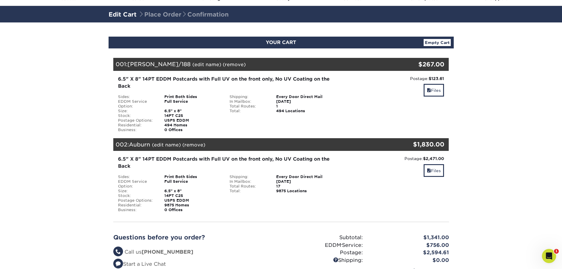
scroll to position [30, 0]
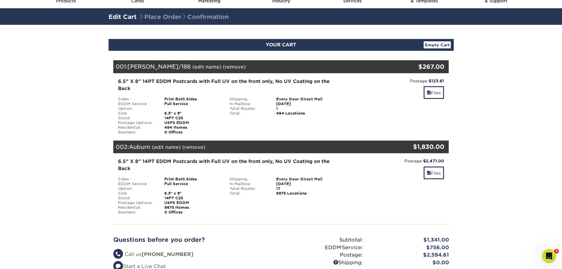
click at [509, 133] on section "YOUR CART Empty Cart Your Cart is Empty View Account Active Orders Order Histor…" at bounding box center [281, 230] width 562 height 410
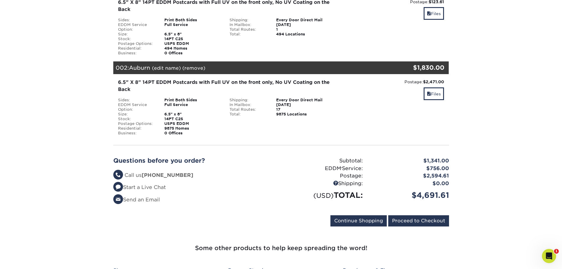
scroll to position [118, 0]
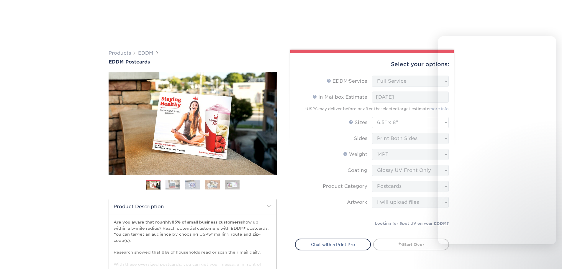
select select "full_service"
select select "6.50x8.00"
select select "9b7272e0-d6c8-4c3c-8e97-d3a1bcdab858"
select select "upload"
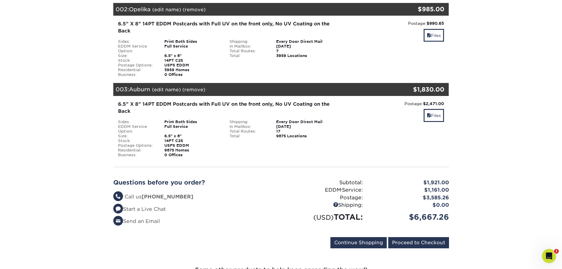
scroll to position [177, 0]
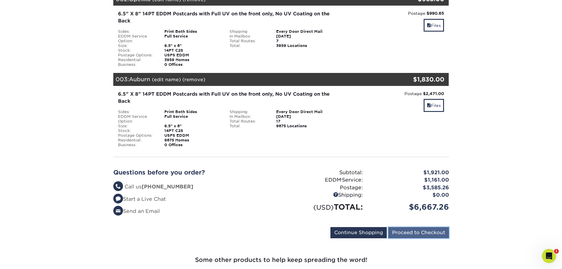
click at [402, 232] on input "Proceed to Checkout" at bounding box center [418, 232] width 61 height 11
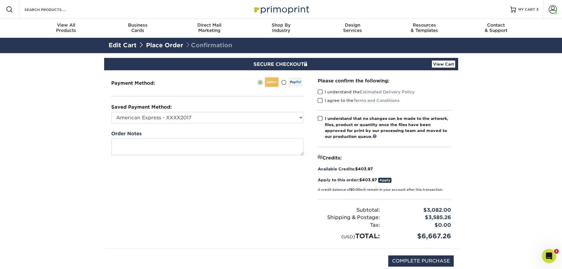
click at [388, 178] on link "Apply" at bounding box center [384, 180] width 13 height 5
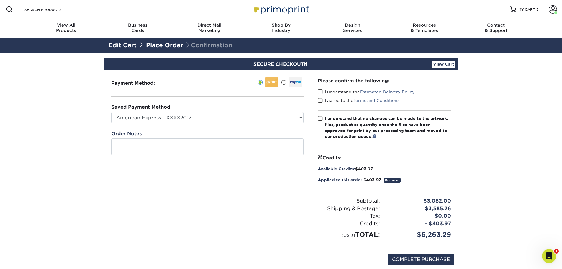
click at [451, 64] on link "View Cart" at bounding box center [443, 64] width 23 height 7
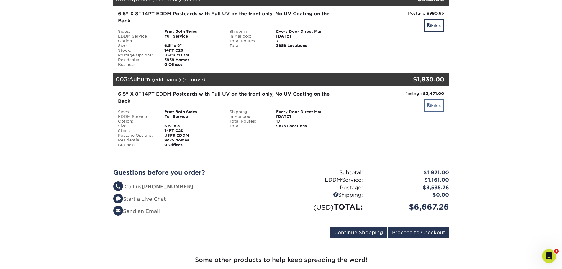
scroll to position [207, 0]
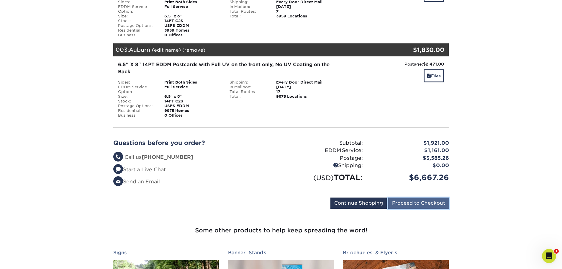
click at [418, 201] on input "Proceed to Checkout" at bounding box center [418, 202] width 61 height 11
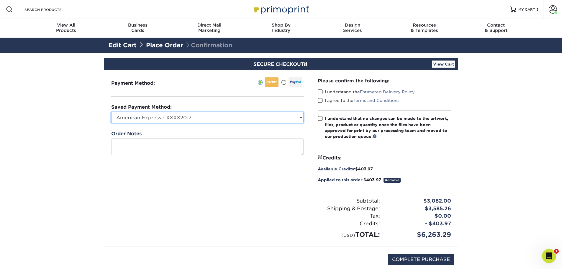
click at [299, 118] on select "American Express - XXXX2017 American Express - XXXX1007 New Credit Card" at bounding box center [207, 117] width 192 height 11
select select
click at [111, 112] on select "American Express - XXXX2017 American Express - XXXX1007 New Credit Card" at bounding box center [207, 117] width 192 height 11
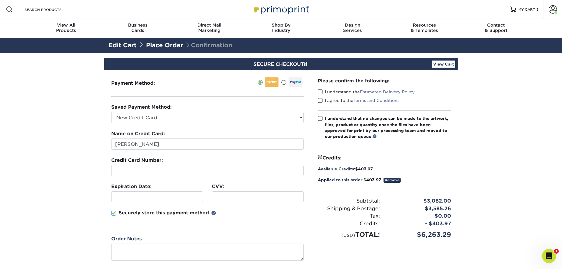
click at [149, 191] on div "Expiration Date:" at bounding box center [157, 192] width 101 height 19
click at [184, 225] on div "Securely store this payment method" at bounding box center [207, 218] width 192 height 19
click at [113, 213] on span at bounding box center [113, 213] width 5 height 6
click at [0, 0] on input "Securely store this payment method" at bounding box center [0, 0] width 0 height 0
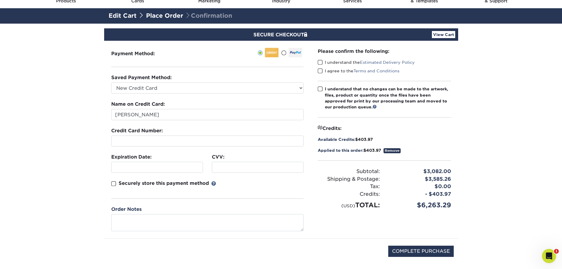
scroll to position [59, 0]
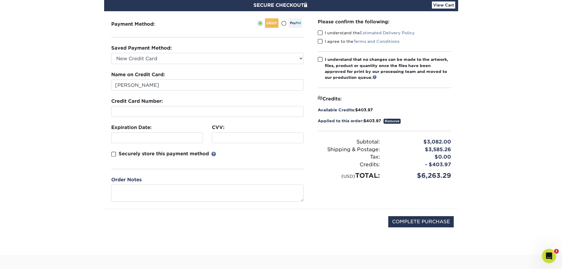
click at [321, 33] on span at bounding box center [320, 33] width 5 height 6
click at [0, 0] on input "I understand the Estimated Delivery Policy" at bounding box center [0, 0] width 0 height 0
click at [320, 42] on span at bounding box center [320, 42] width 5 height 6
click at [0, 0] on input "I agree to the Terms and Conditions" at bounding box center [0, 0] width 0 height 0
click at [322, 59] on span at bounding box center [320, 60] width 5 height 6
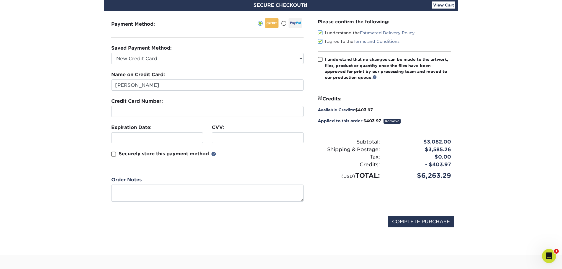
click at [0, 0] on input "I understand that no changes can be made to the artwork, files, product or quan…" at bounding box center [0, 0] width 0 height 0
click at [413, 223] on input "COMPLETE PURCHASE" at bounding box center [421, 221] width 66 height 11
type input "PROCESSING, PLEASE WAIT..."
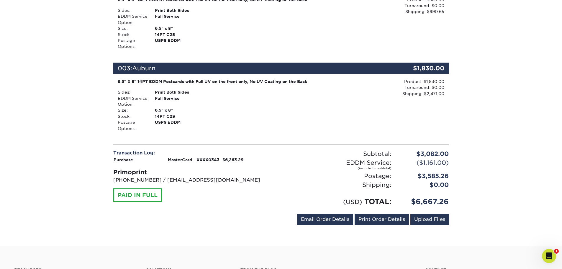
scroll to position [266, 0]
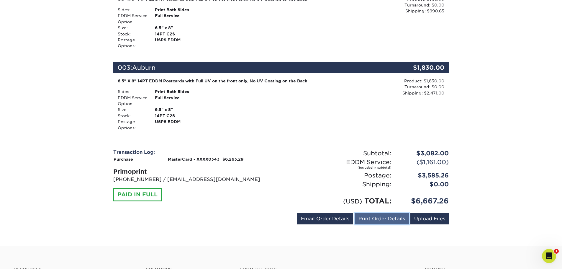
click at [394, 218] on link "Print Order Details" at bounding box center [382, 218] width 54 height 11
